Goal: Check status

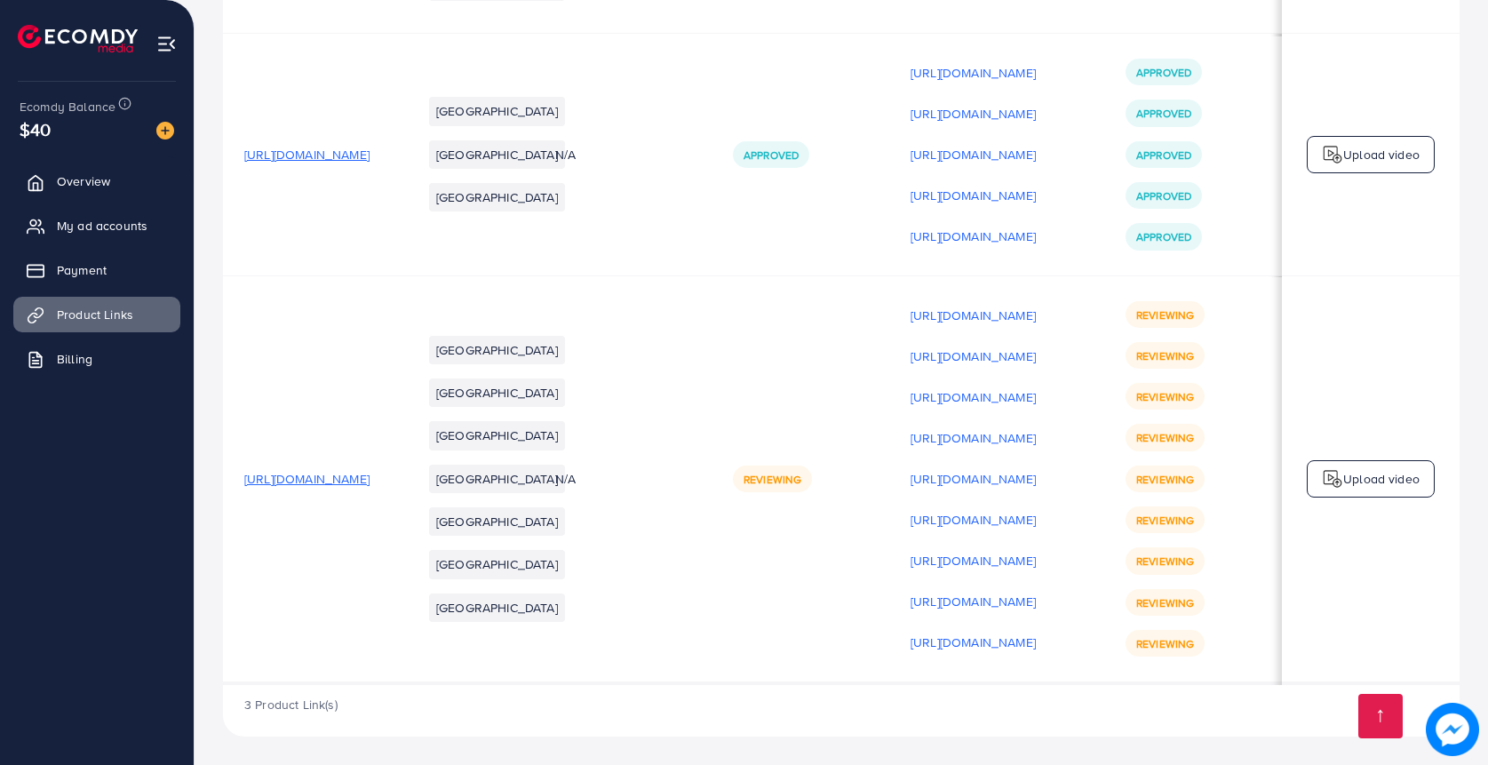
scroll to position [569, 0]
click at [1446, 739] on img at bounding box center [1452, 729] width 53 height 53
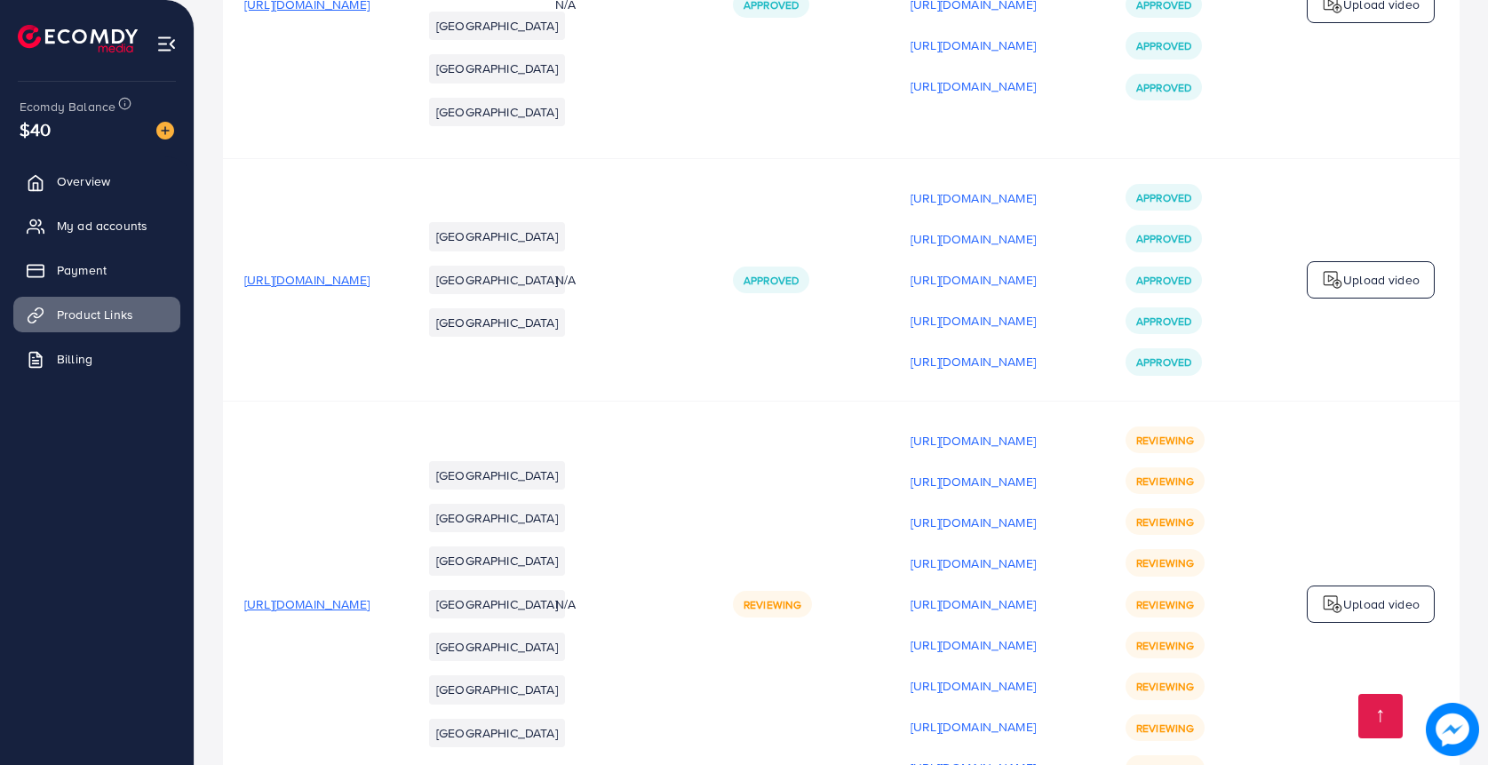
scroll to position [0, 185]
click at [1383, 717] on link at bounding box center [1380, 716] width 44 height 44
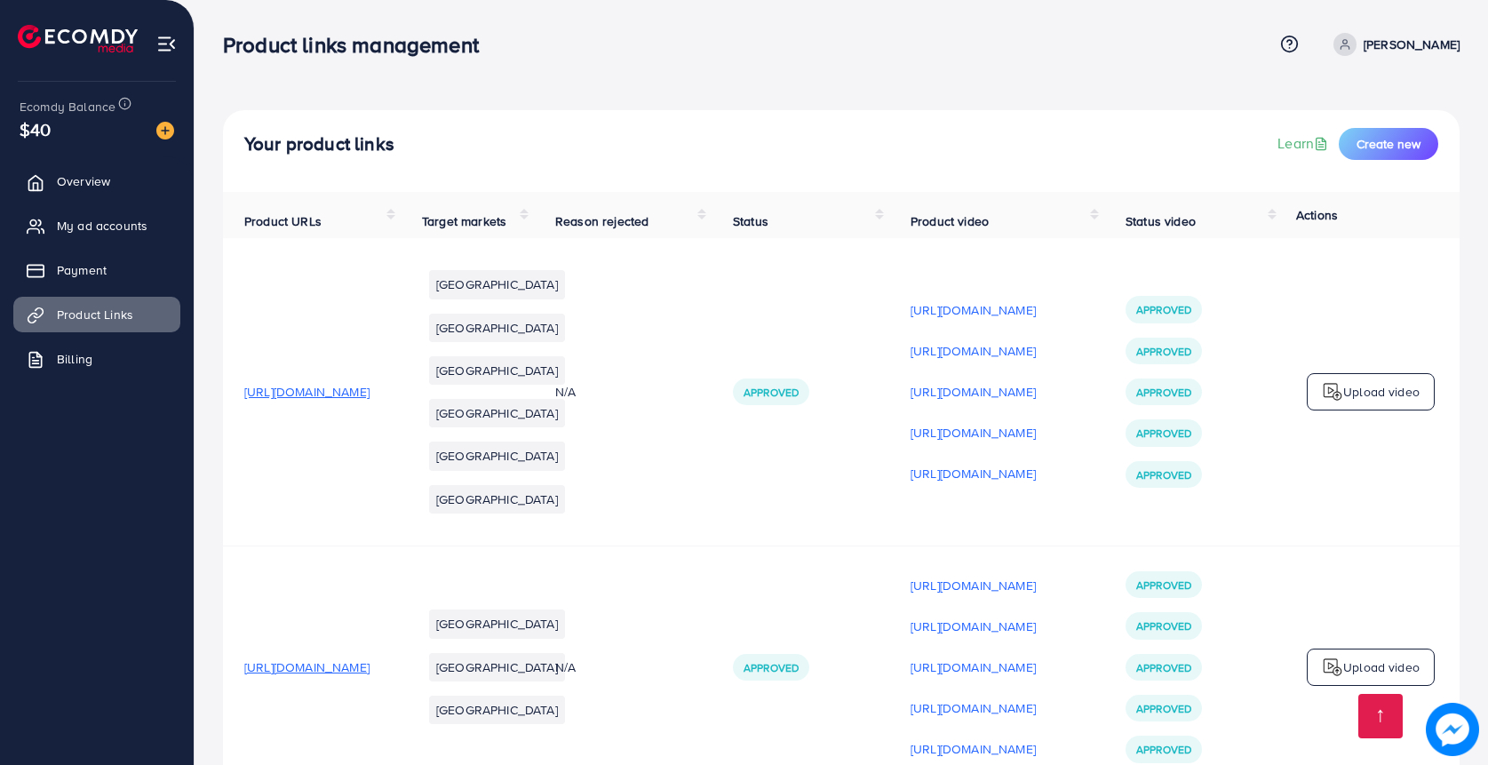
scroll to position [569, 0]
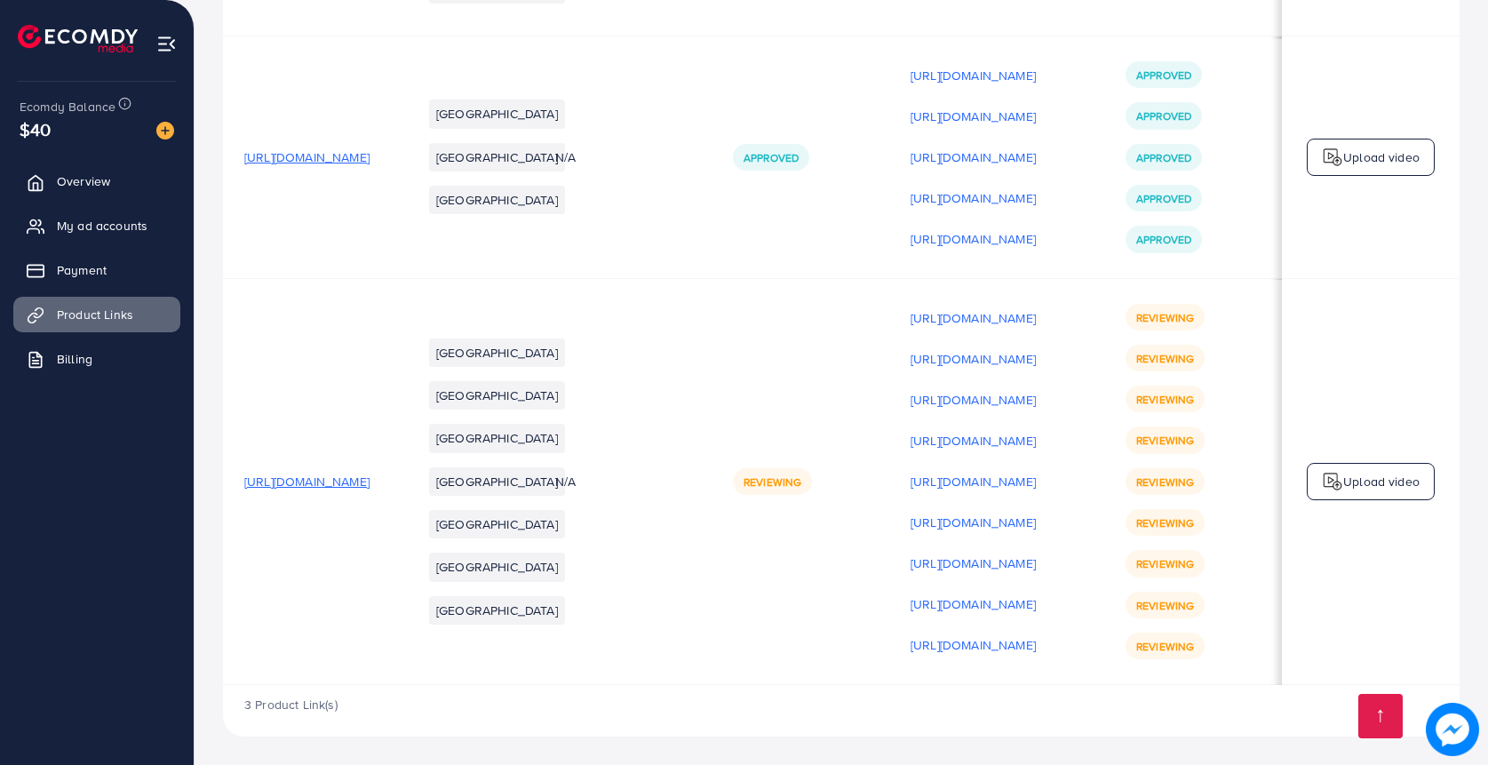
click at [889, 278] on td "Reviewing" at bounding box center [801, 481] width 178 height 407
